Goal: Task Accomplishment & Management: Manage account settings

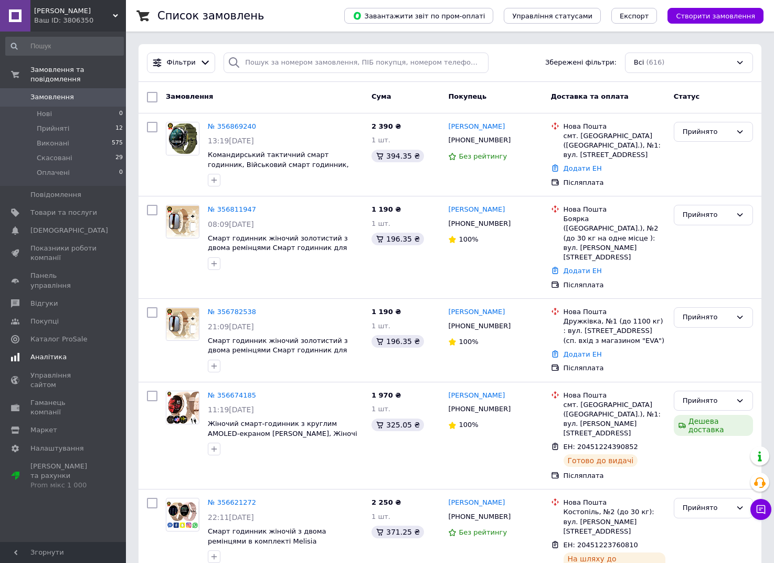
click at [66, 352] on span "Аналітика" at bounding box center [63, 356] width 67 height 9
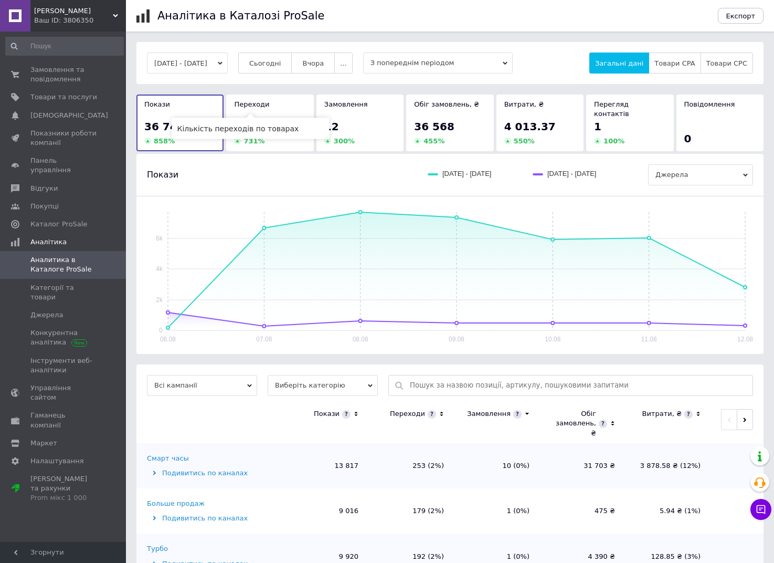
click at [248, 108] on span "Переходи" at bounding box center [251, 104] width 35 height 8
